Goal: Information Seeking & Learning: Find specific fact

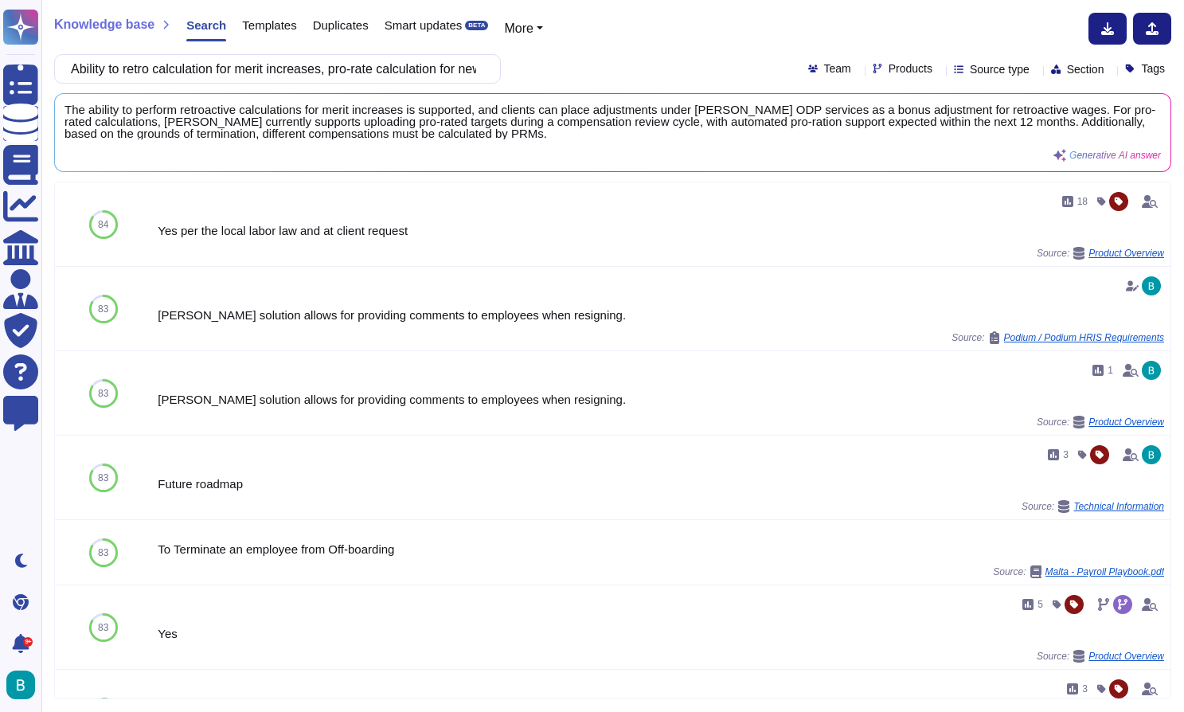
click at [445, 65] on input "Ability to retro calculation for merit increases, pro-rate calculation for new …" at bounding box center [273, 69] width 421 height 28
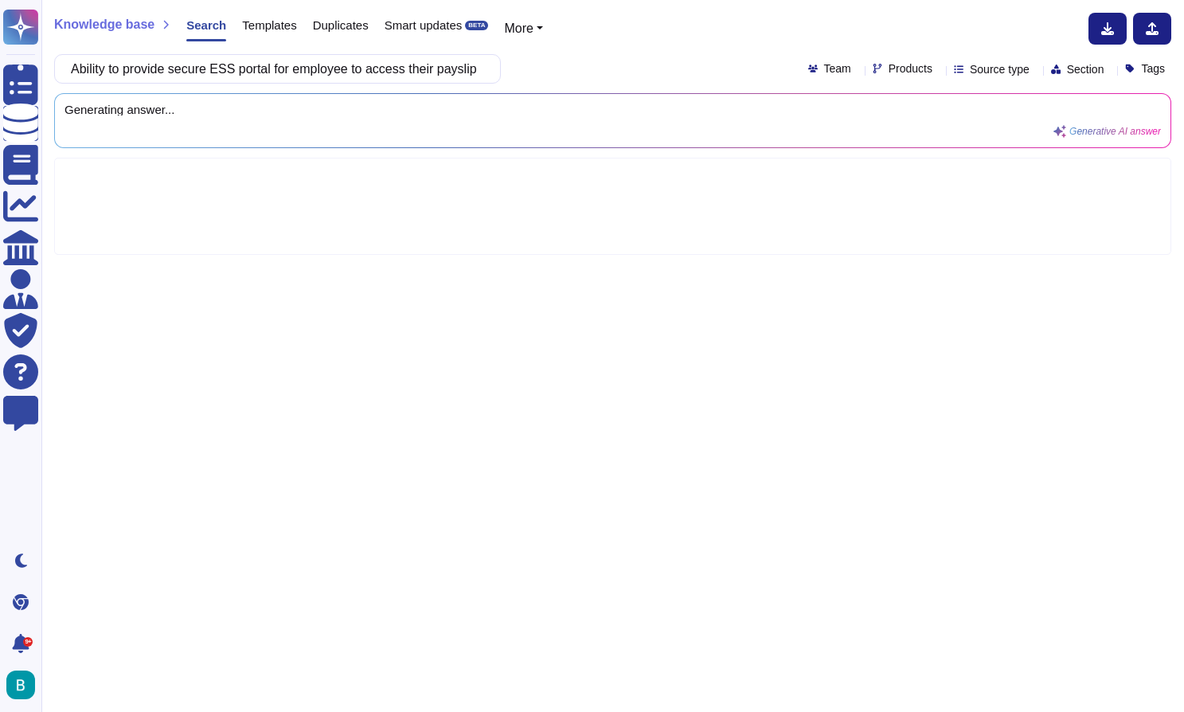
click at [562, 69] on div "Ability to provide secure ESS portal for employee to access their payslip as pe…" at bounding box center [612, 68] width 1117 height 29
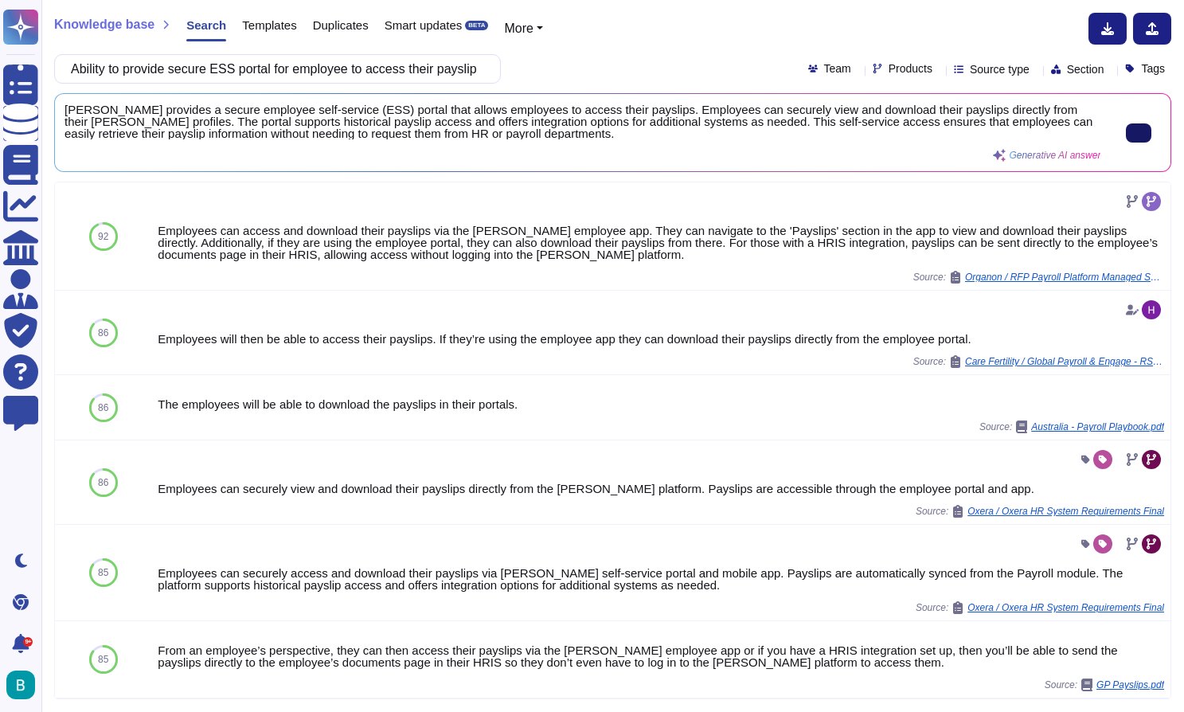
click at [1139, 133] on icon at bounding box center [1139, 133] width 0 height 0
click at [471, 72] on input "Ability to provide secure ESS portal for employee to access their payslip as pe…" at bounding box center [273, 69] width 421 height 28
paste input ""Ability to support average salary calcuation for severance payment ""
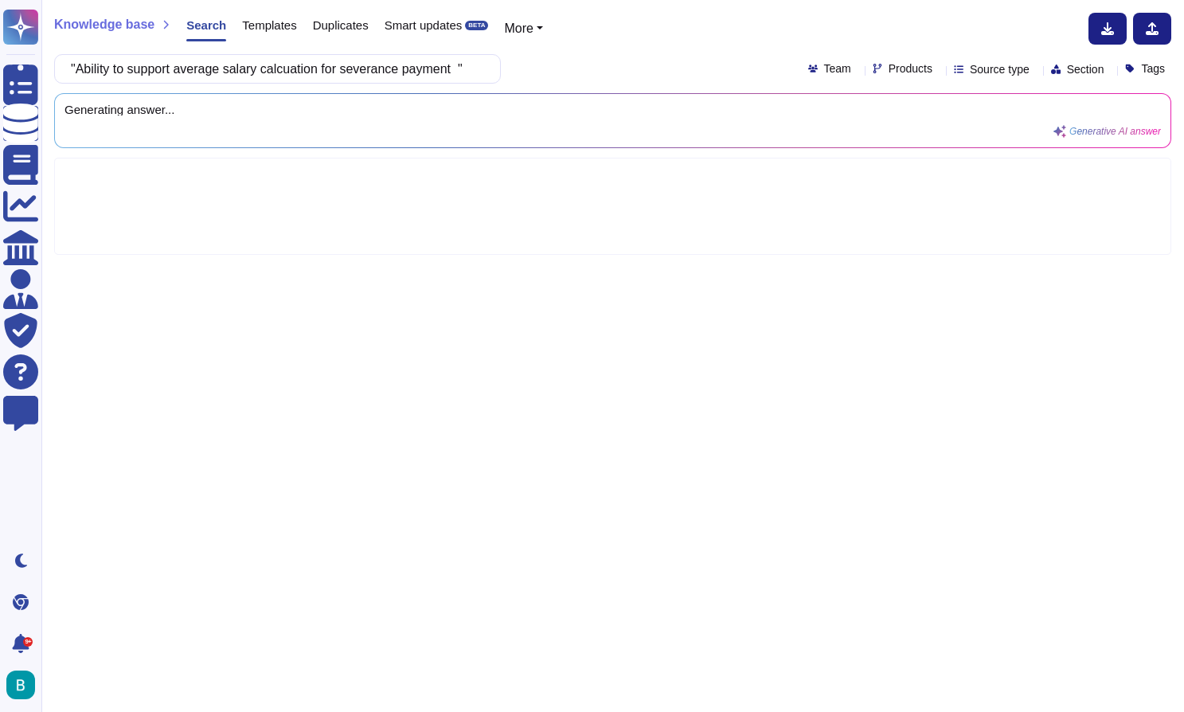
click at [600, 58] on div ""Ability to support average salary calcuation for severance payment " Team Prod…" at bounding box center [612, 68] width 1117 height 29
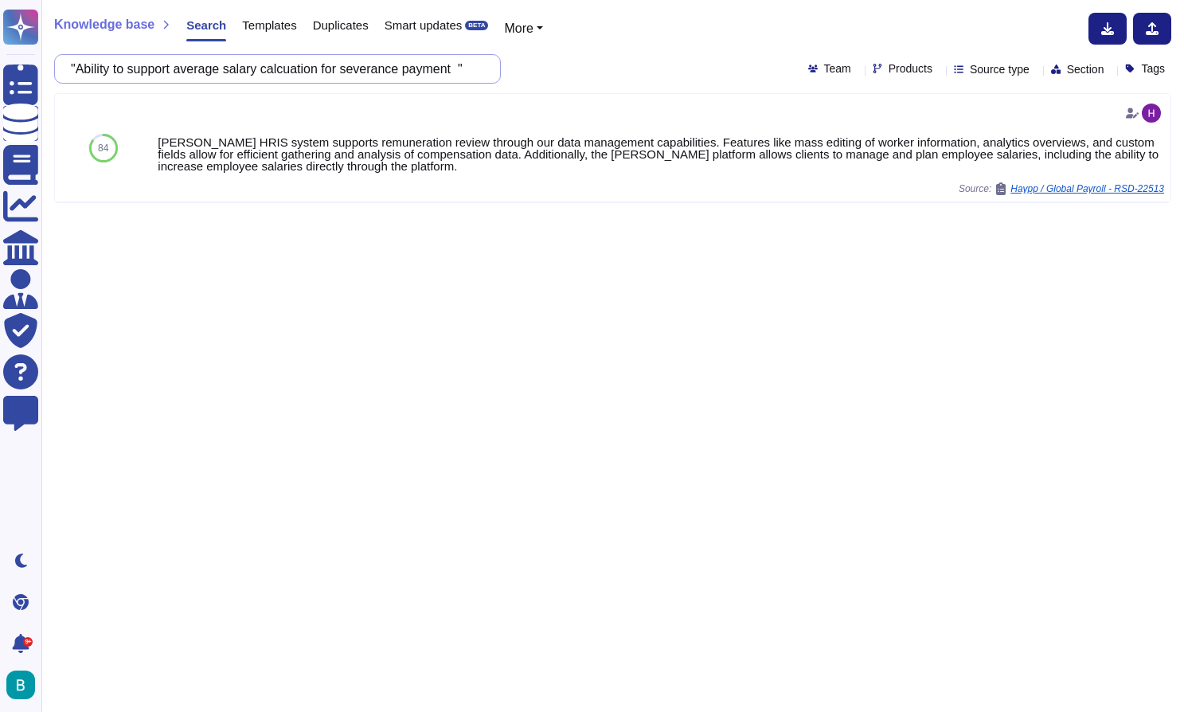
click at [465, 74] on input ""Ability to support average salary calcuation for severance payment "" at bounding box center [273, 69] width 421 height 28
click at [95, 65] on input ""Ability to support average salary calcuation for severance payment "" at bounding box center [273, 69] width 421 height 28
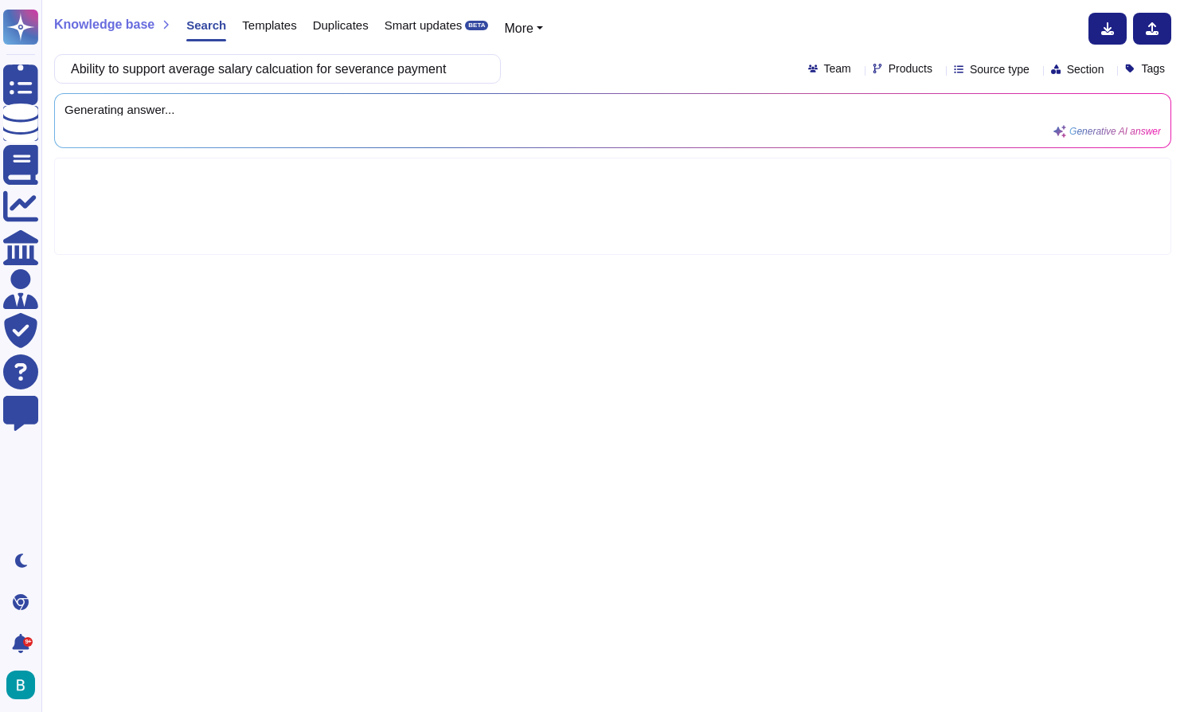
click at [563, 46] on div "Knowledge base Search Templates Duplicates Smart updates BETA More Ability to s…" at bounding box center [612, 356] width 1143 height 712
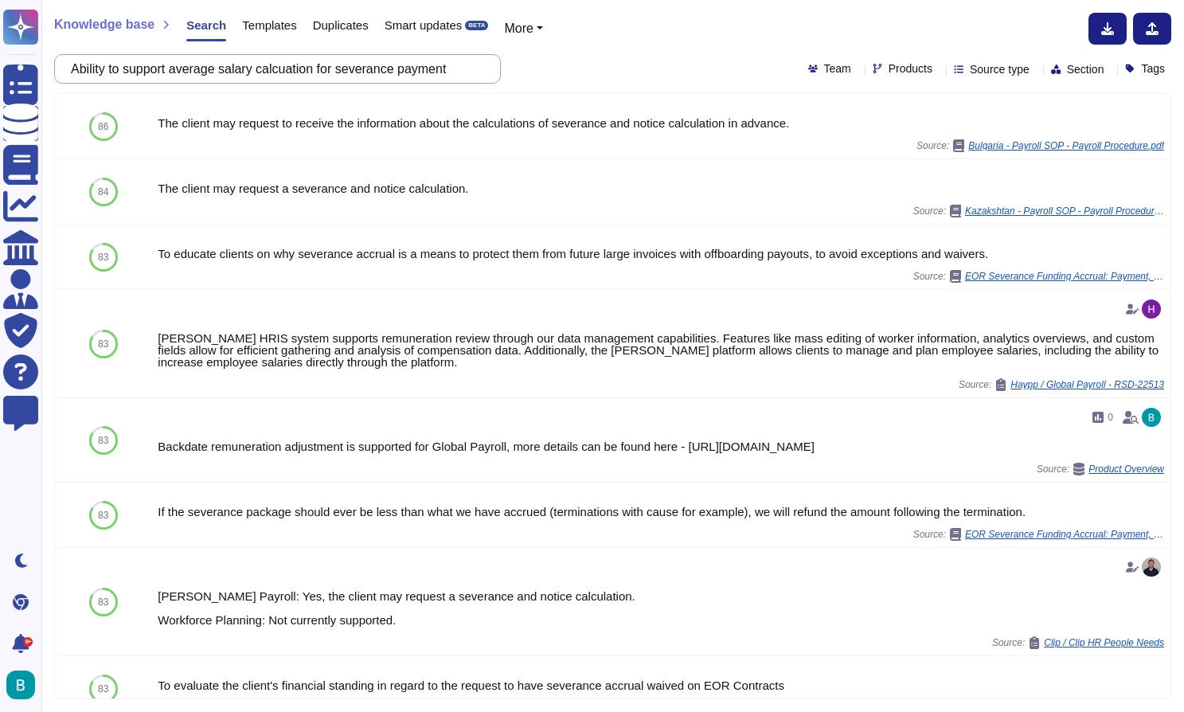
click at [452, 63] on input "Ability to support average salary calcuation for severance payment" at bounding box center [273, 69] width 421 height 28
paste input "provide payroll journal as per CSG requirement for each payrun"
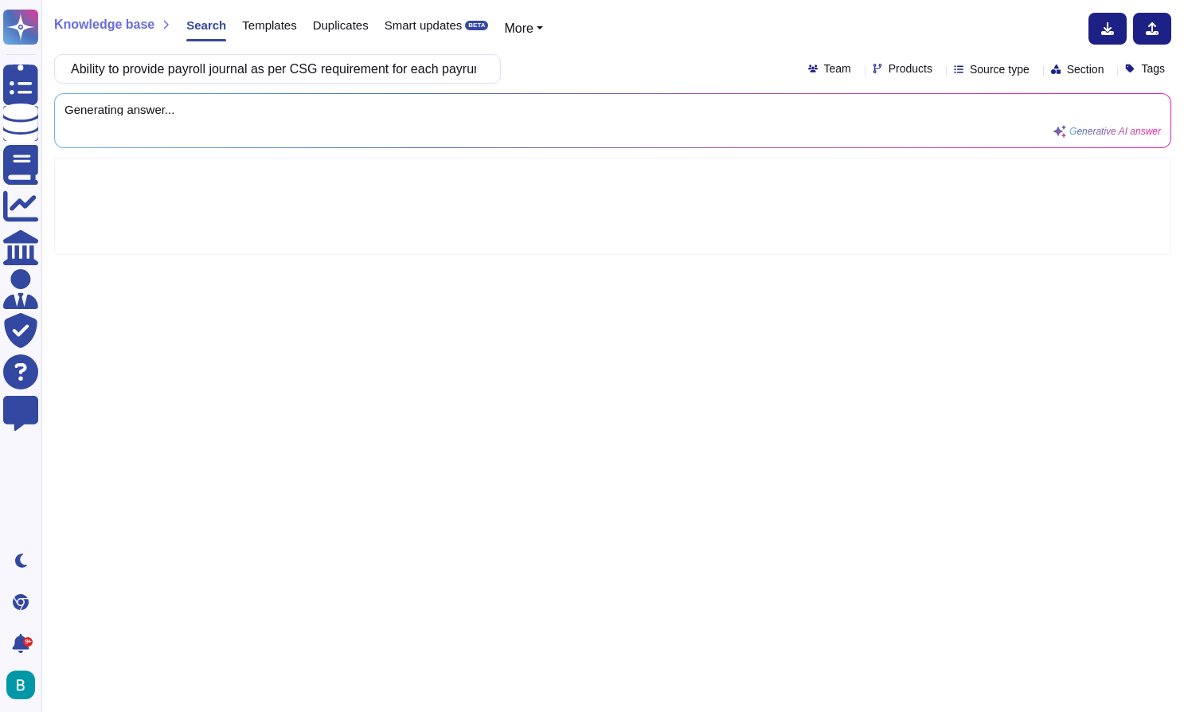
click at [569, 57] on div "Ability to provide payroll journal as per CSG requirement for each payrun Team …" at bounding box center [612, 68] width 1117 height 29
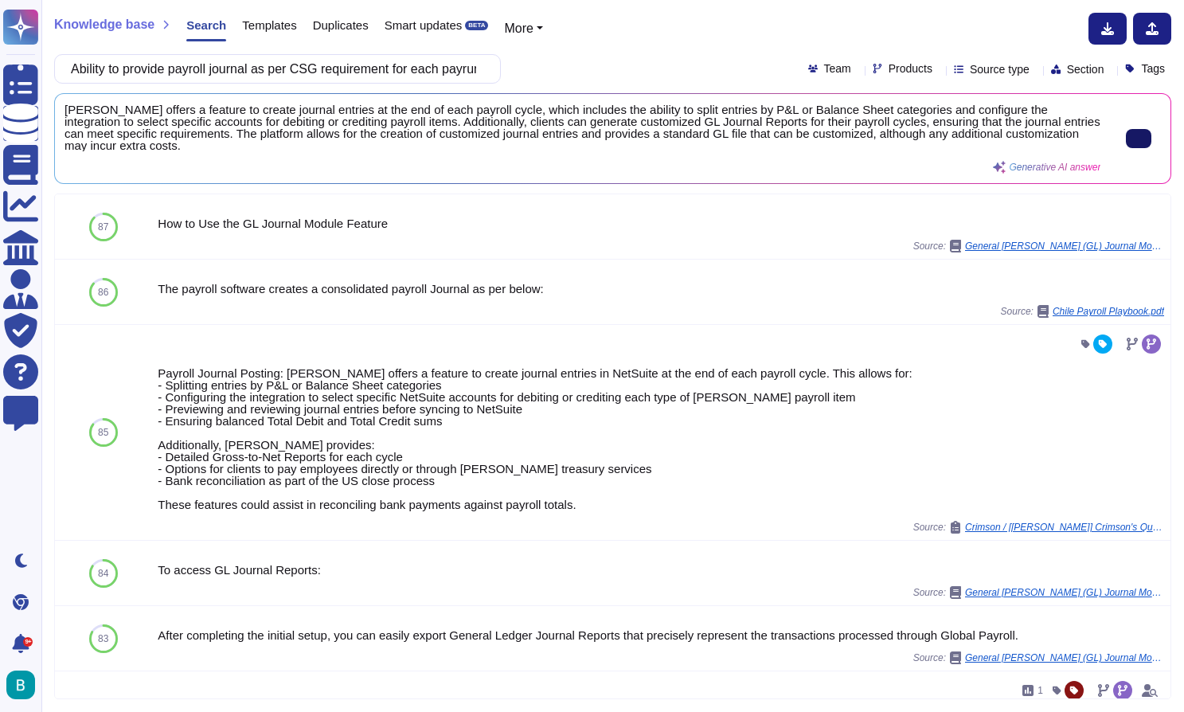
click at [1139, 139] on icon at bounding box center [1139, 139] width 0 height 0
click at [365, 65] on input "Ability to provide payroll journal as per CSG requirement for each payrun" at bounding box center [273, 69] width 421 height 28
paste input ""Ability to provide legislation update applicable to payroll and employee benef…"
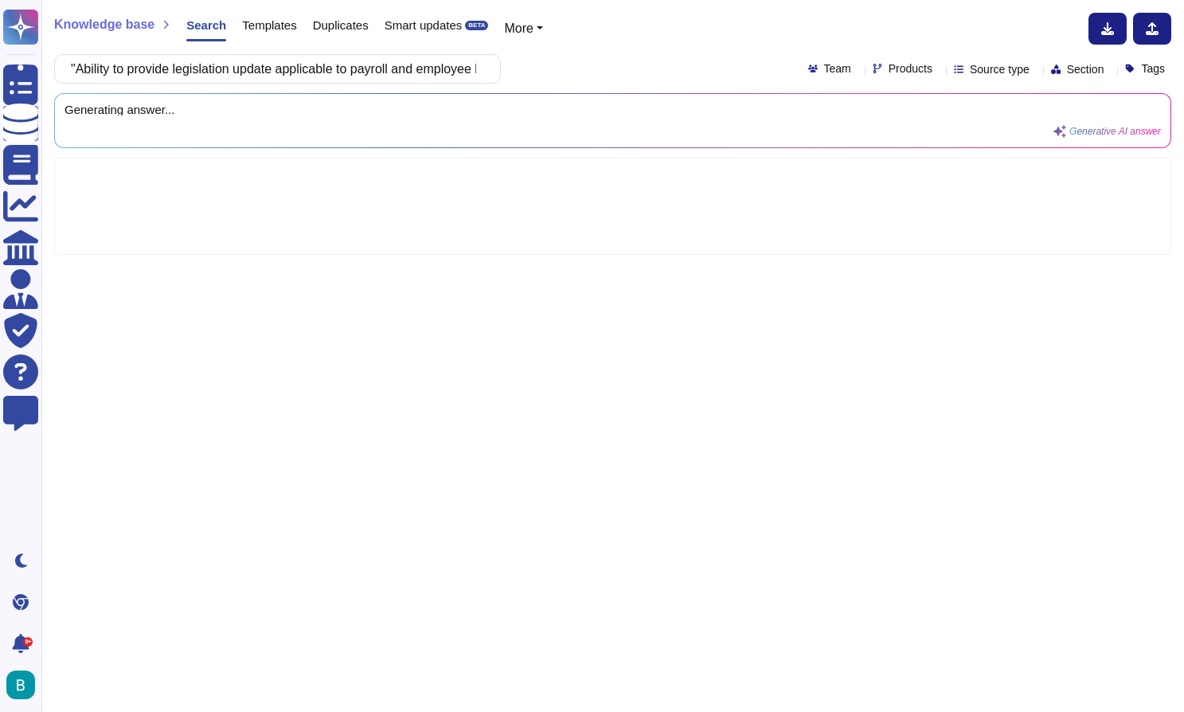
type input ""Ability to provide legislation update applicable to payroll and employee benef…"
click at [560, 82] on div ""Ability to provide legislation update applicable to payroll and employee benef…" at bounding box center [612, 68] width 1117 height 29
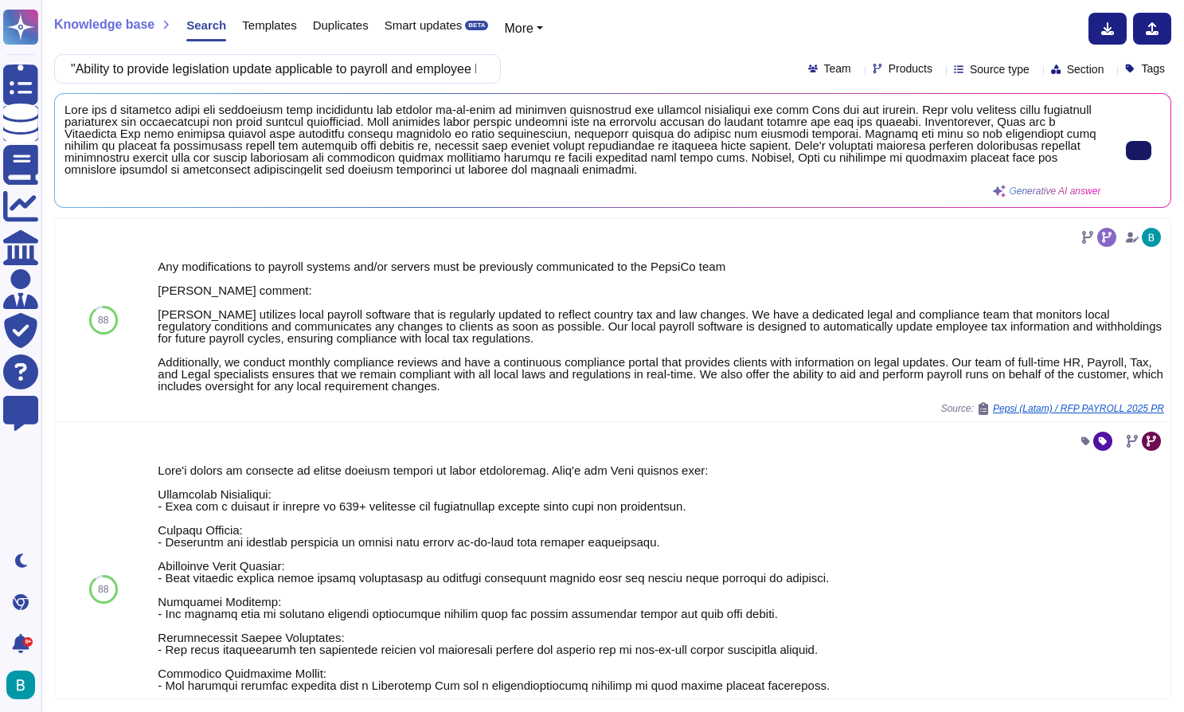
click at [1126, 154] on button at bounding box center [1138, 150] width 25 height 19
click at [447, 61] on input ""Ability to provide legislation update applicable to payroll and employee benef…" at bounding box center [273, 69] width 421 height 28
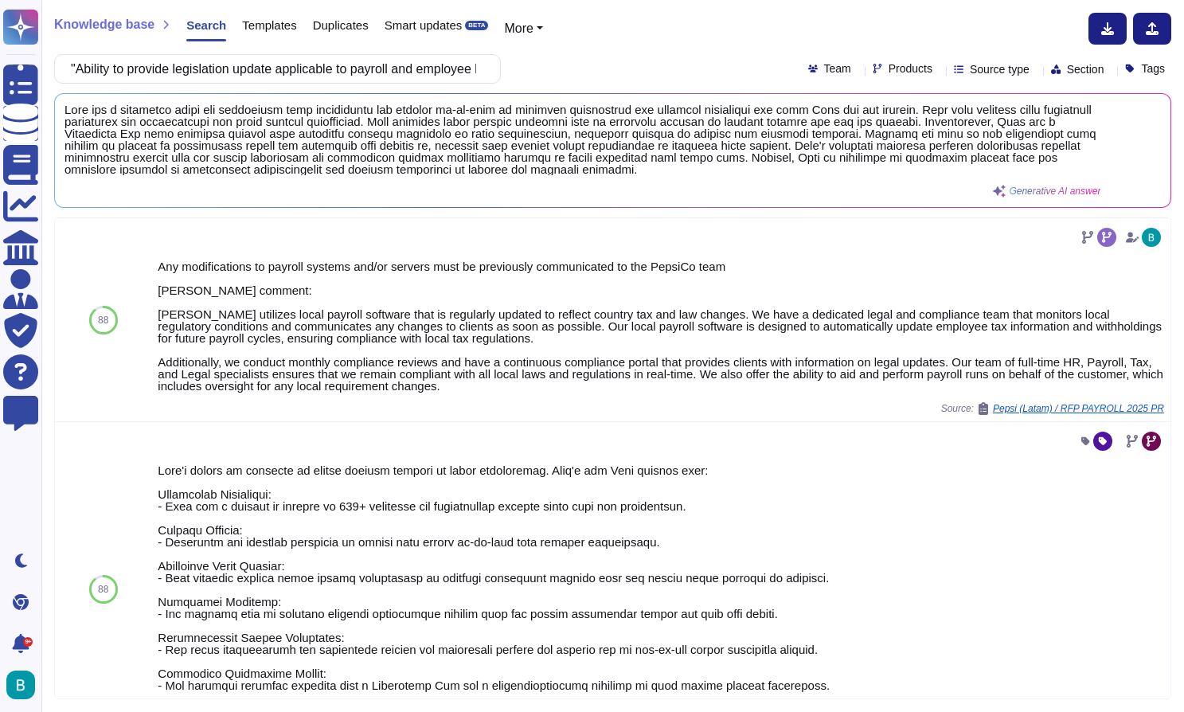
click at [557, 87] on div "Knowledge base Search Templates Duplicates Smart updates BETA More "Ability to …" at bounding box center [612, 356] width 1143 height 712
click at [463, 84] on div "Knowledge base Search Templates Duplicates Smart updates BETA More "Ability to …" at bounding box center [612, 356] width 1143 height 712
click at [461, 72] on input ""Ability to provide legislation update applicable to payroll and employee benef…" at bounding box center [273, 69] width 421 height 28
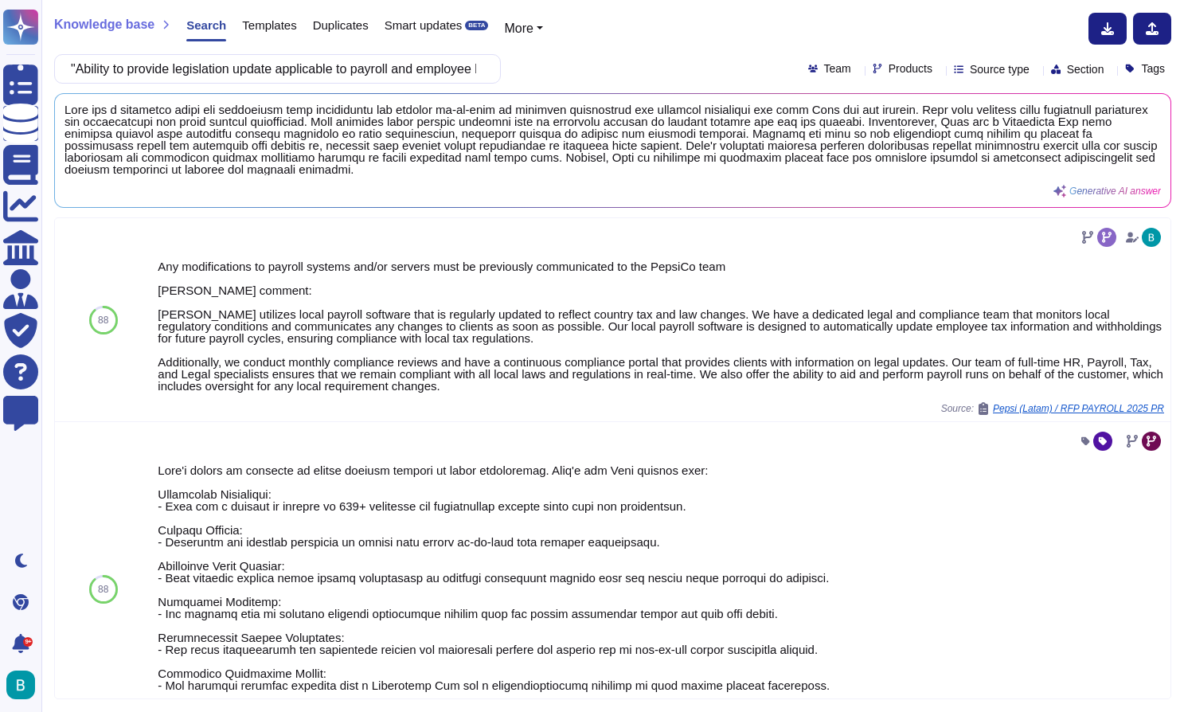
scroll to position [0, 334]
click at [595, 62] on div ""Ability to provide legislation update applicable to payroll and employee benef…" at bounding box center [612, 68] width 1117 height 29
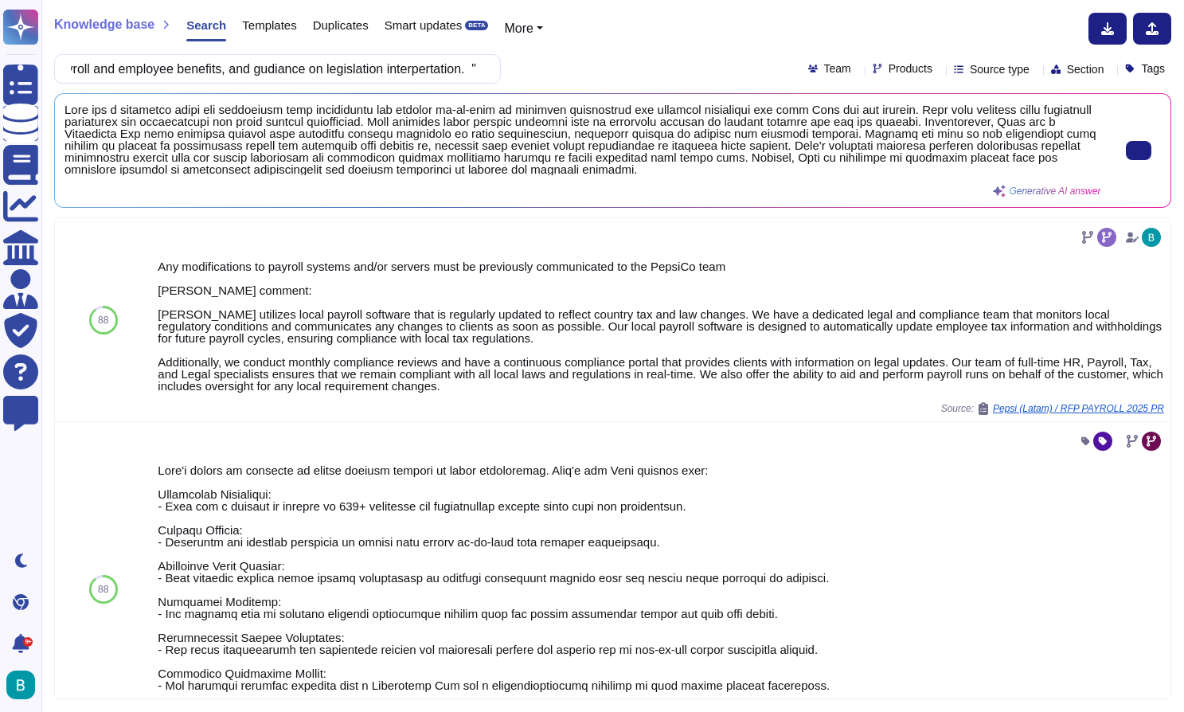
click at [663, 126] on span at bounding box center [583, 140] width 1036 height 72
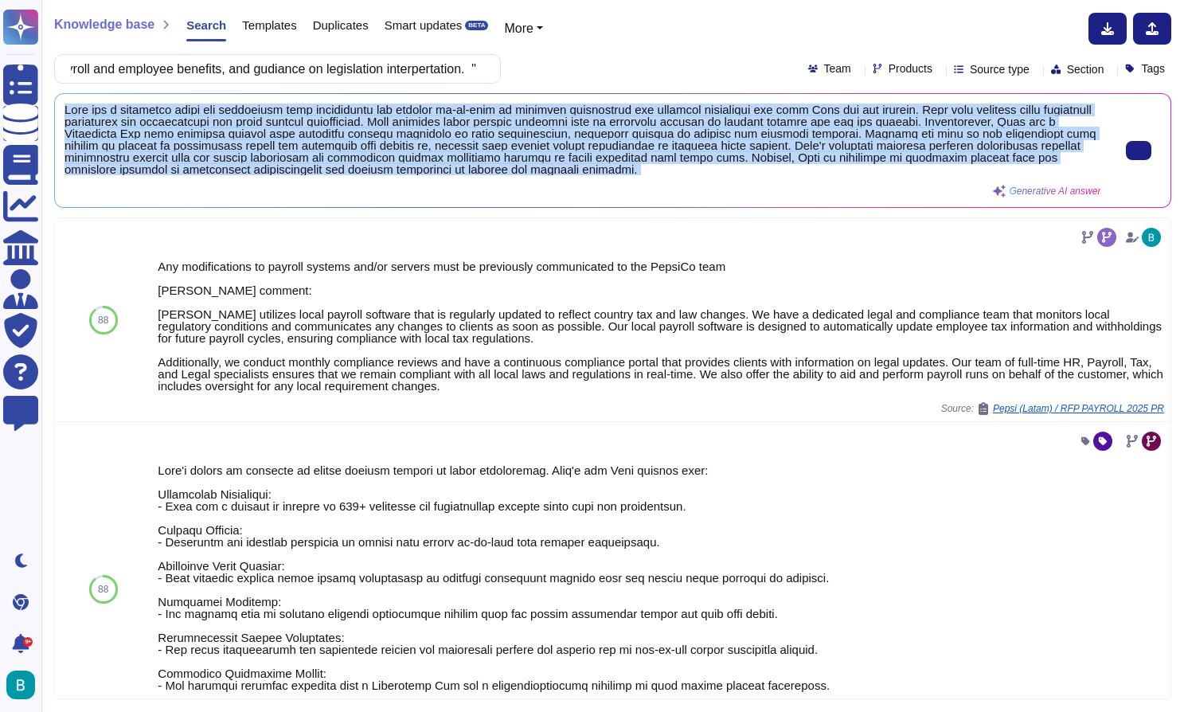
click at [663, 126] on span at bounding box center [583, 140] width 1036 height 72
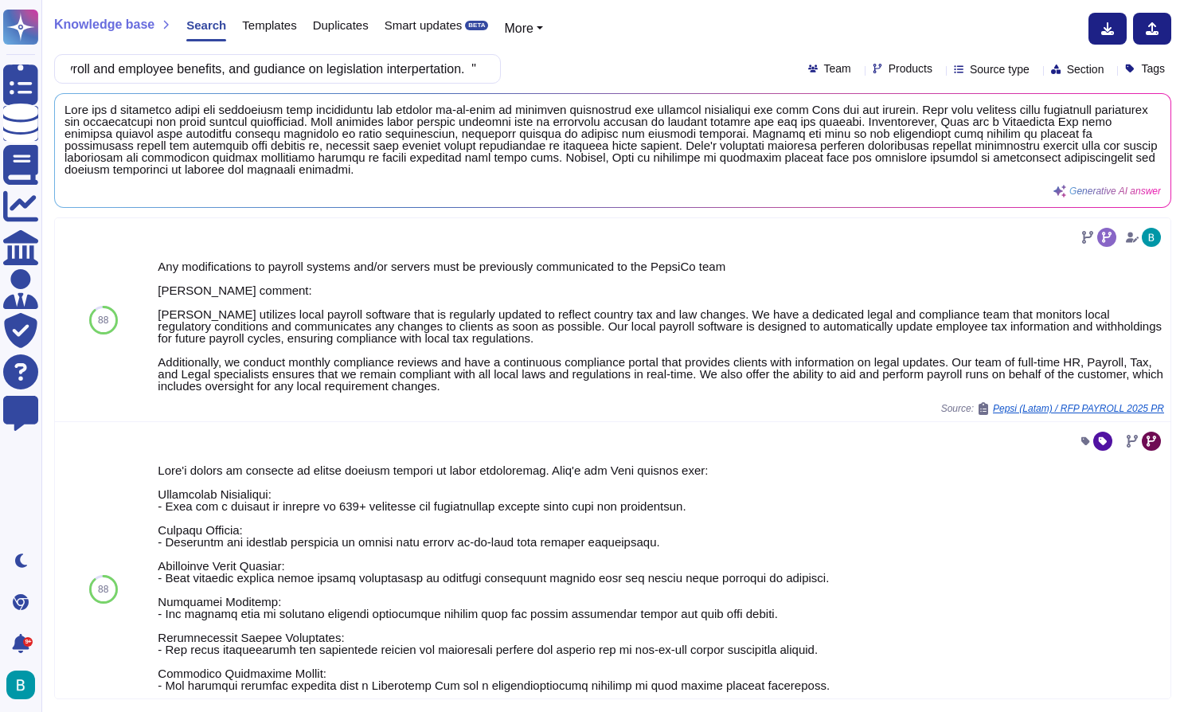
click at [498, 70] on div ""Ability to provide legislation update applicable to payroll and employee benef…" at bounding box center [277, 68] width 447 height 29
click at [436, 70] on input ""Ability to provide legislation update applicable to payroll and employee benef…" at bounding box center [273, 69] width 421 height 28
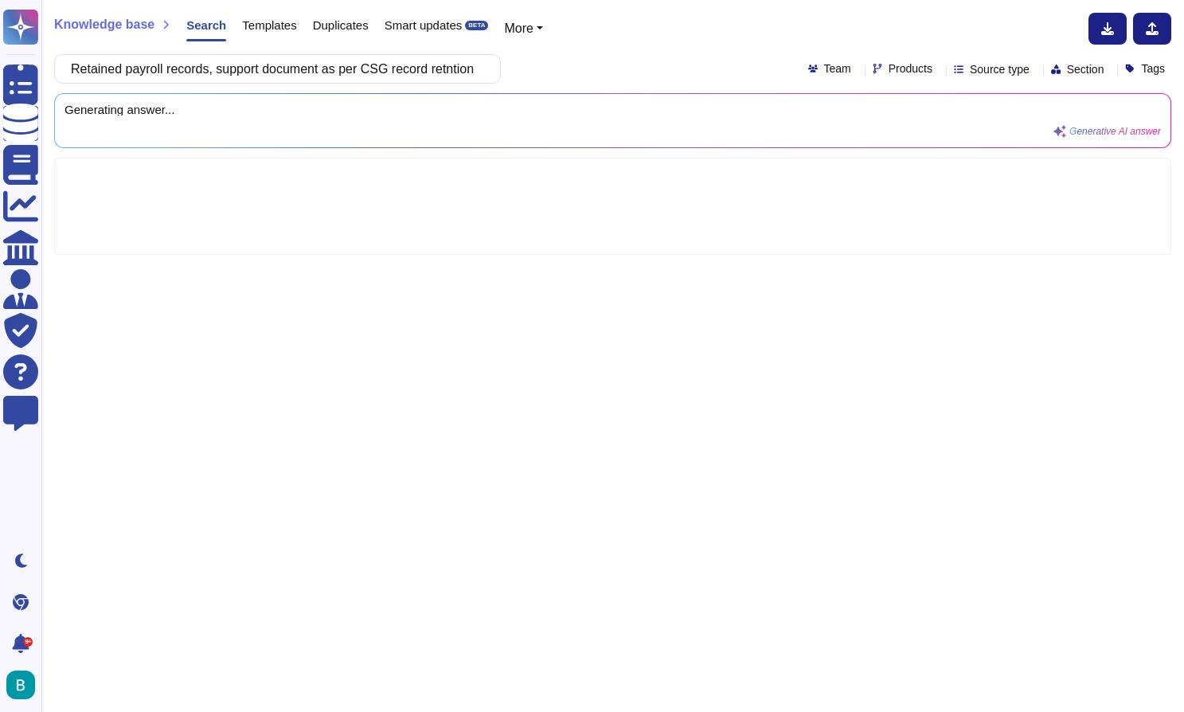
scroll to position [0, 253]
click at [597, 65] on div "Retained payroll records, support document as per CSG record retntion policy an…" at bounding box center [612, 68] width 1117 height 29
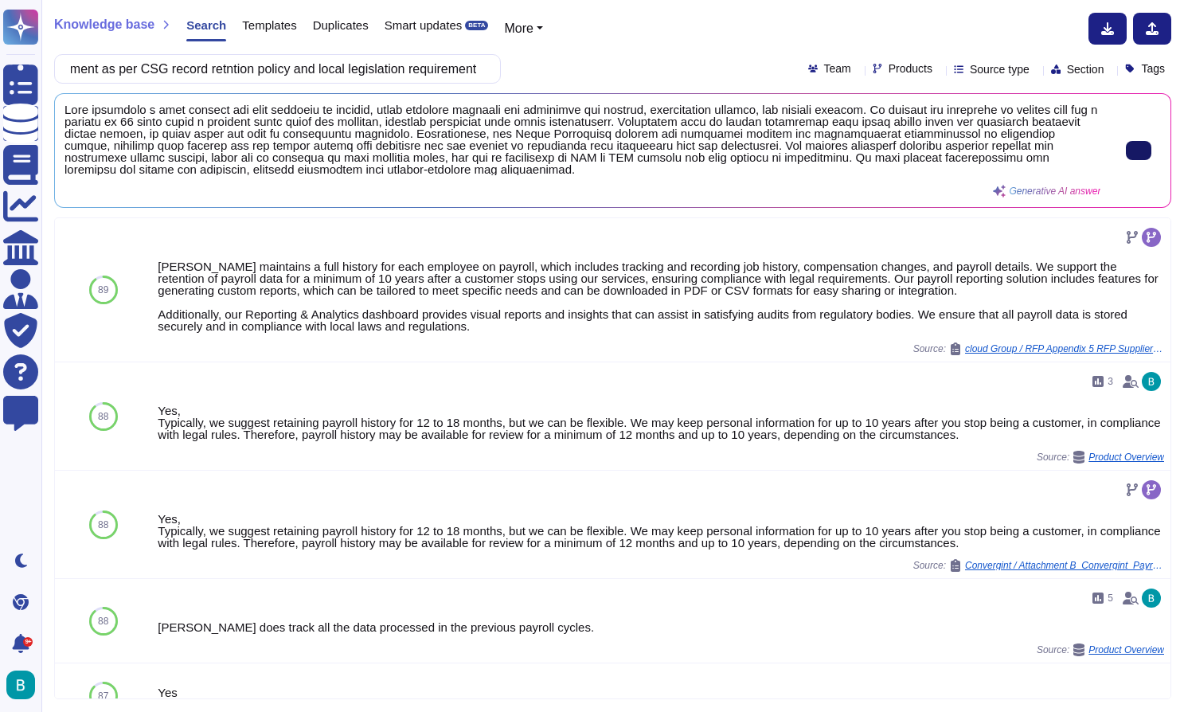
click at [1136, 157] on button at bounding box center [1138, 150] width 25 height 19
click at [475, 76] on input "Retained payroll records, support document as per CSG record retntion policy an…" at bounding box center [273, 69] width 421 height 28
paste input "Ability to provide monthly payroll report for rewiew for sign off (Gross to net…"
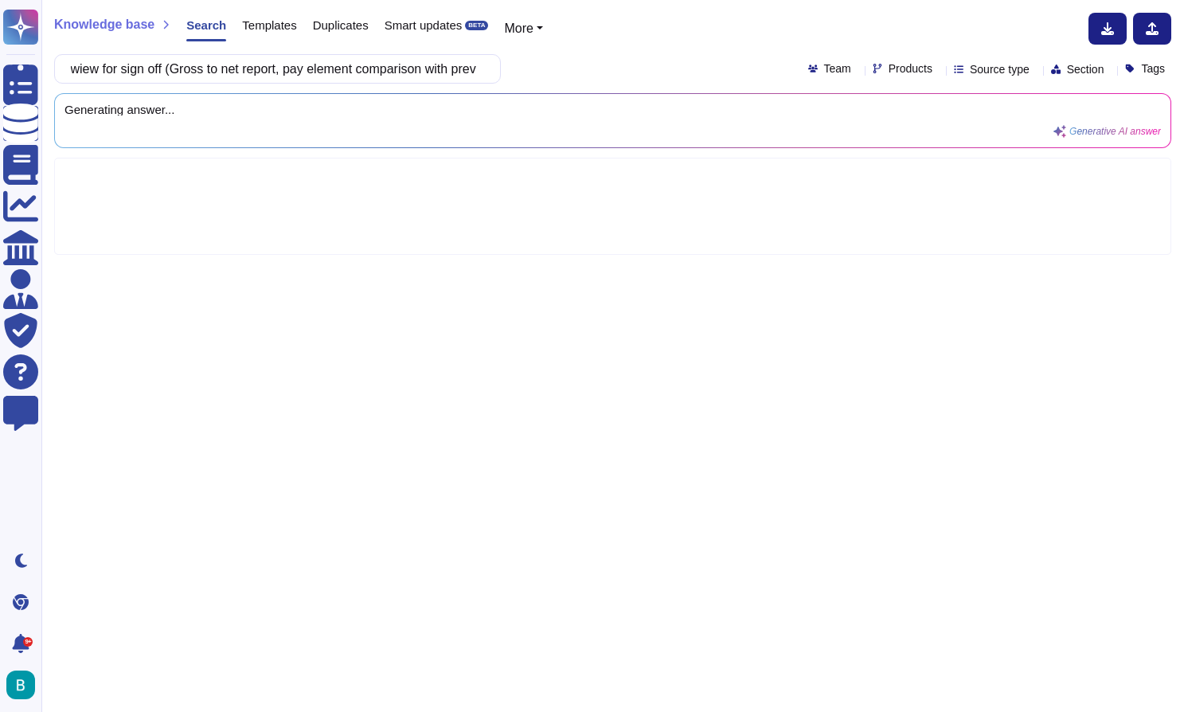
click at [604, 58] on div "Ability to provide monthly payroll report for rewiew for sign off (Gross to net…" at bounding box center [612, 68] width 1117 height 29
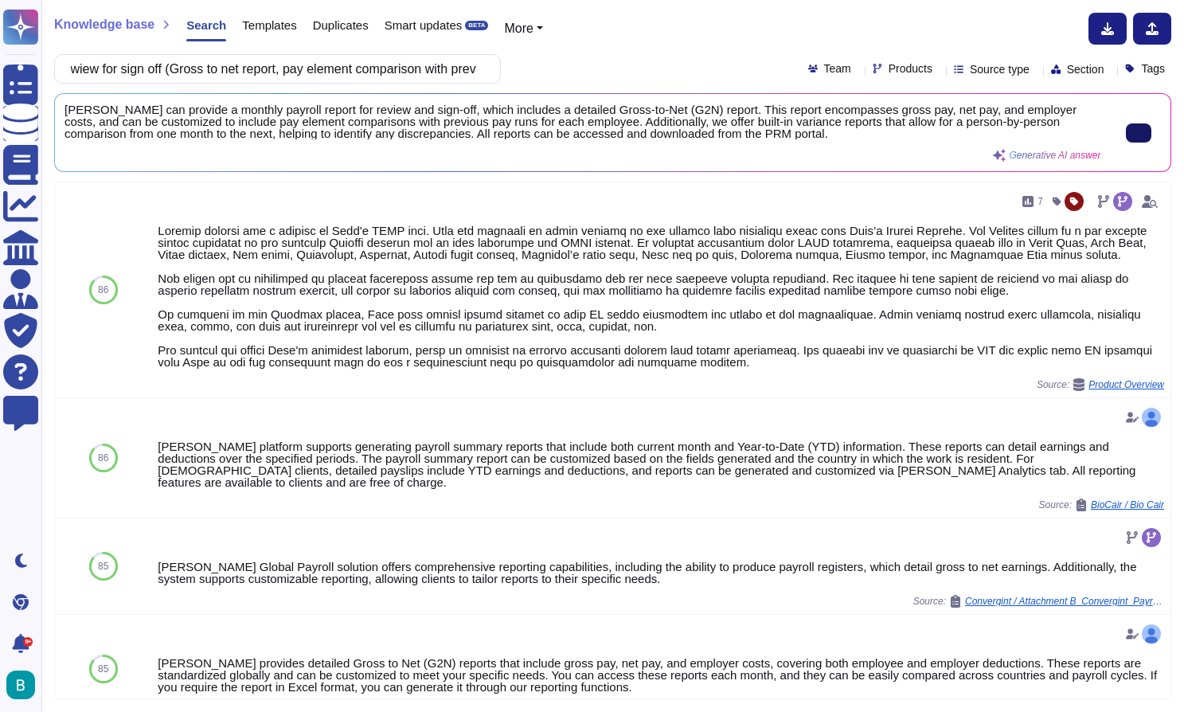
click at [1139, 133] on icon at bounding box center [1139, 133] width 0 height 0
click at [458, 70] on input "Ability to provide monthly payroll report for rewiew for sign off (Gross to net…" at bounding box center [273, 69] width 421 height 28
paste input "access employee pay data details in the Supplier system"
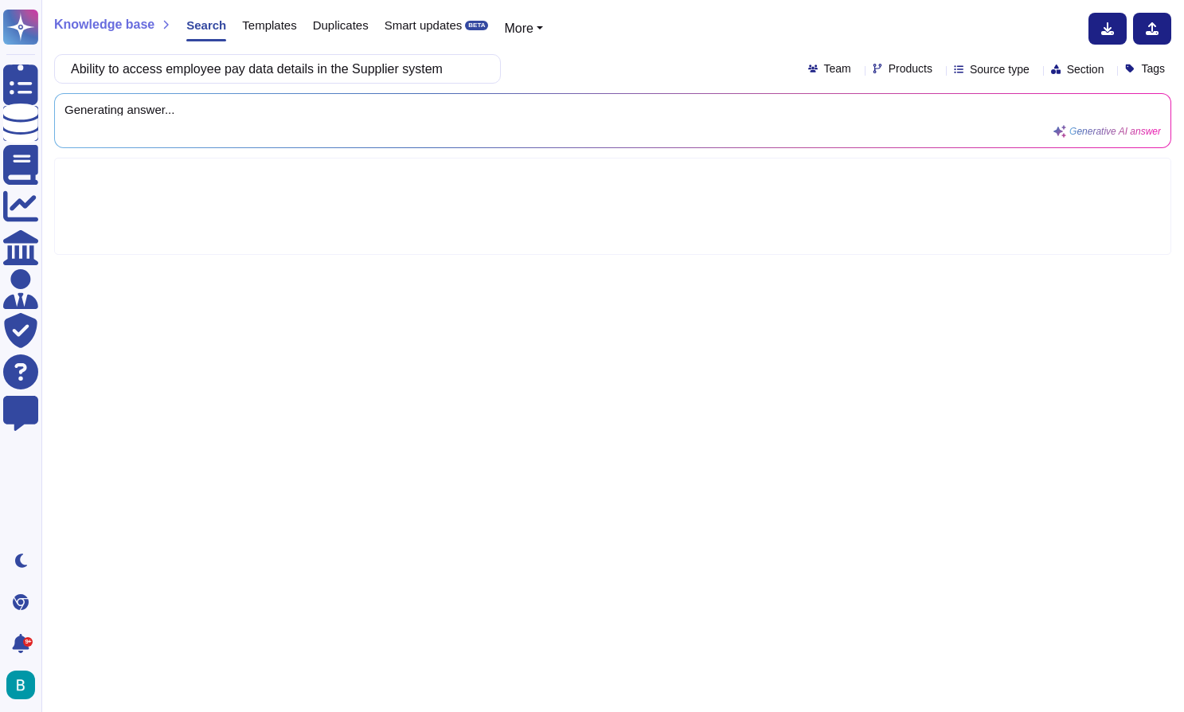
click at [600, 70] on div "Ability to access employee pay data details in the Supplier system Team Product…" at bounding box center [612, 68] width 1117 height 29
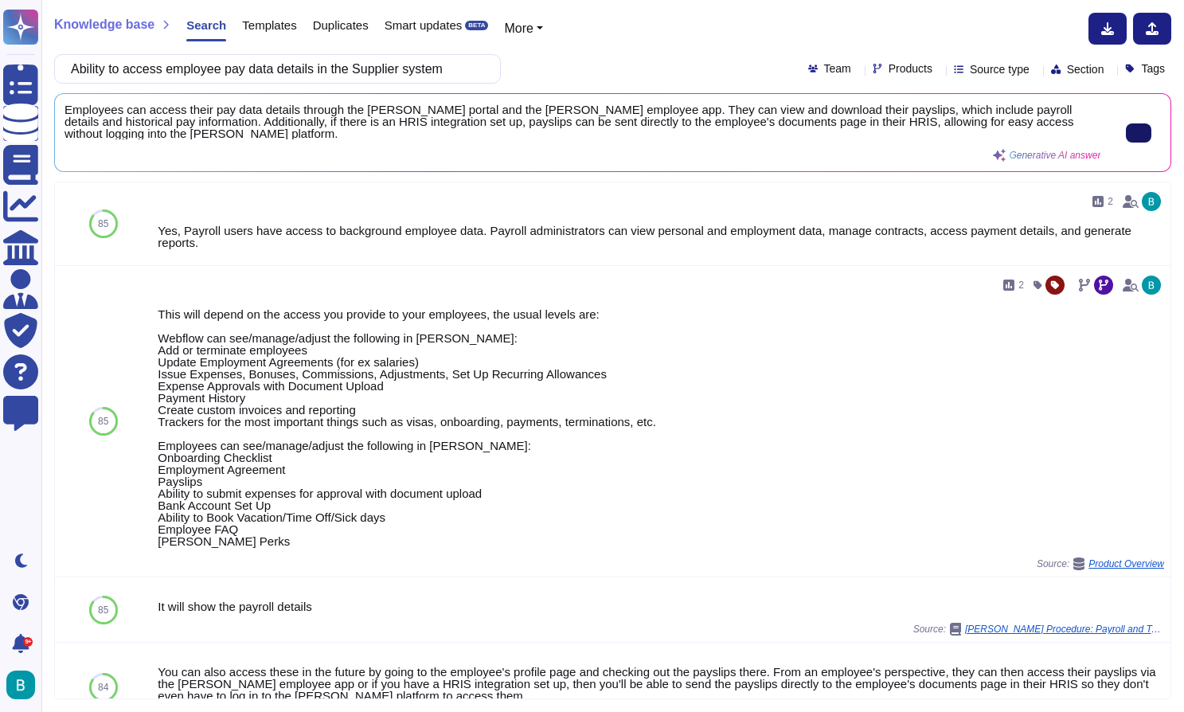
click at [430, 68] on input "Ability to access employee pay data details in the Supplier system" at bounding box center [273, 69] width 421 height 28
paste input "calculate ESPP deduction as per CSG policy"
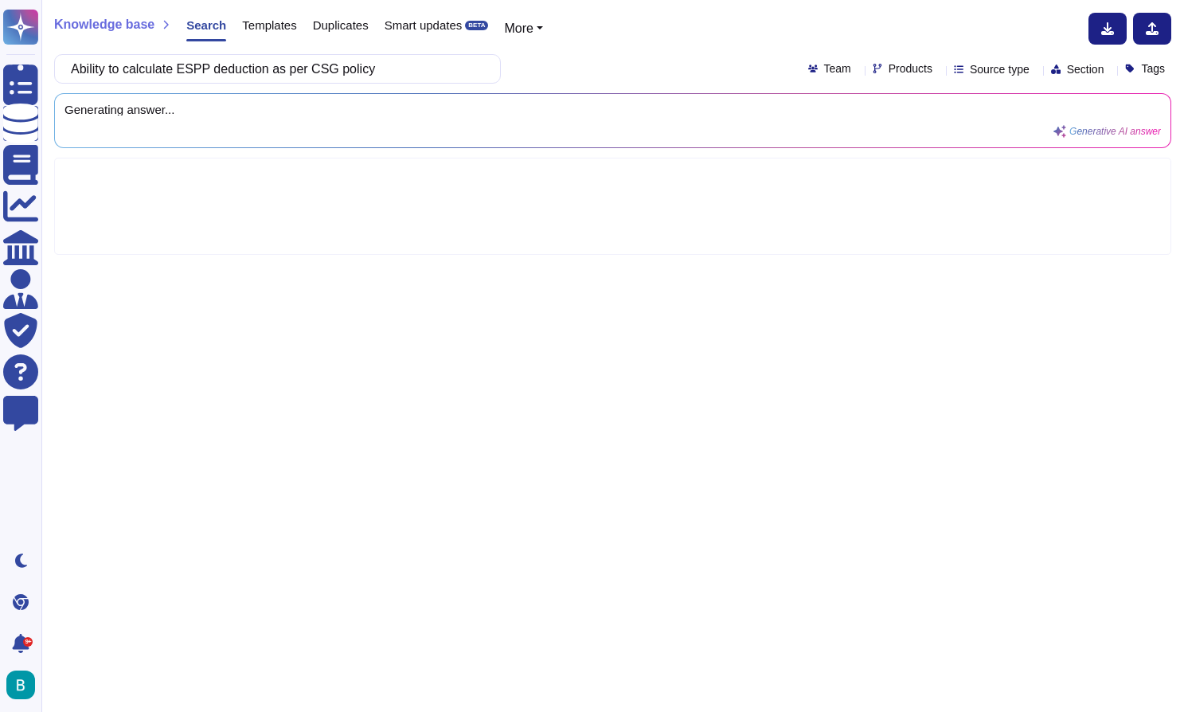
type input "Ability to calculate ESPP deduction as per CSG policy"
click at [555, 60] on div "Ability to calculate ESPP deduction as per CSG policy Team Products Source type…" at bounding box center [612, 68] width 1117 height 29
